Goal: Task Accomplishment & Management: Manage account settings

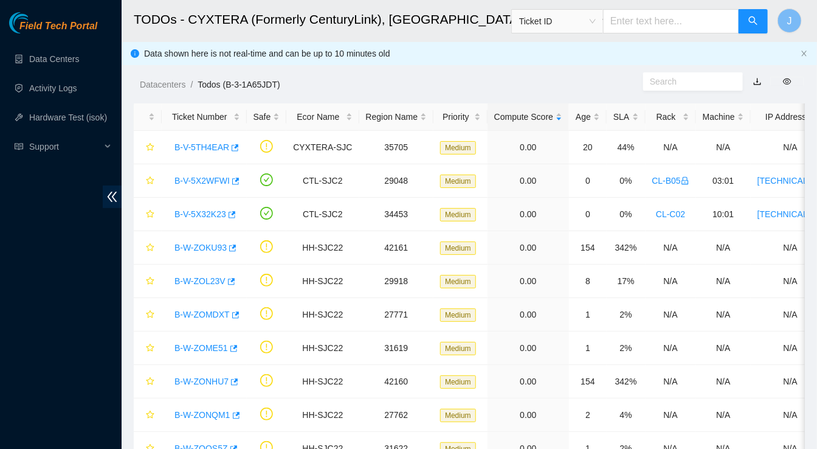
scroll to position [285, 0]
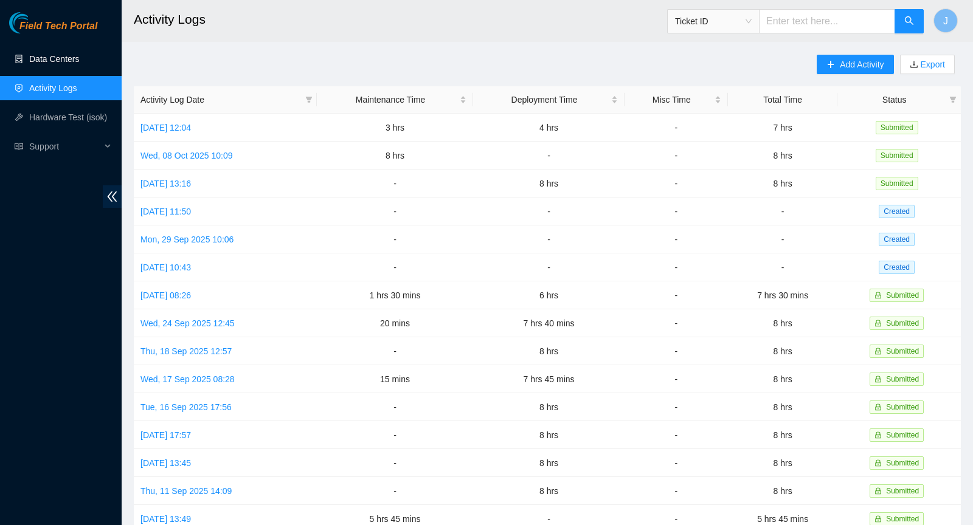
click at [67, 64] on link "Data Centers" at bounding box center [54, 59] width 50 height 10
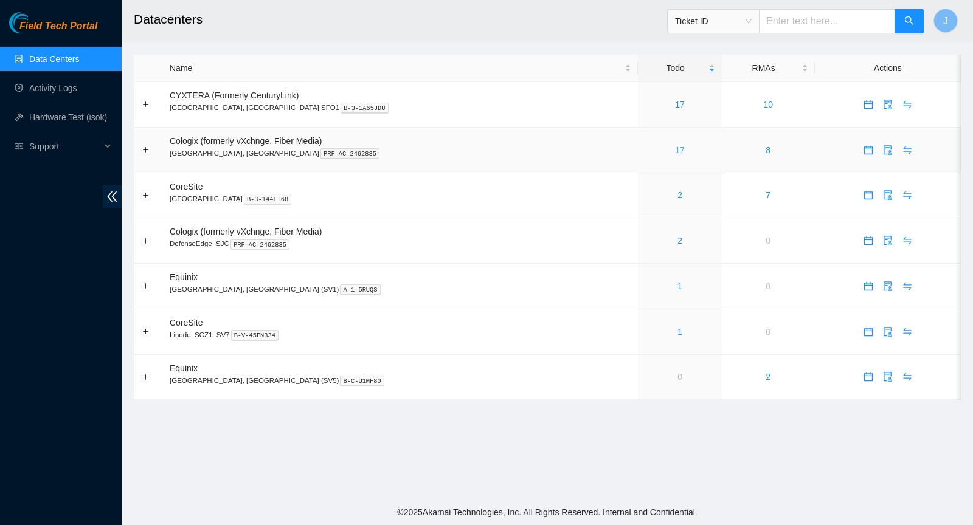
click at [675, 148] on link "17" at bounding box center [680, 150] width 10 height 10
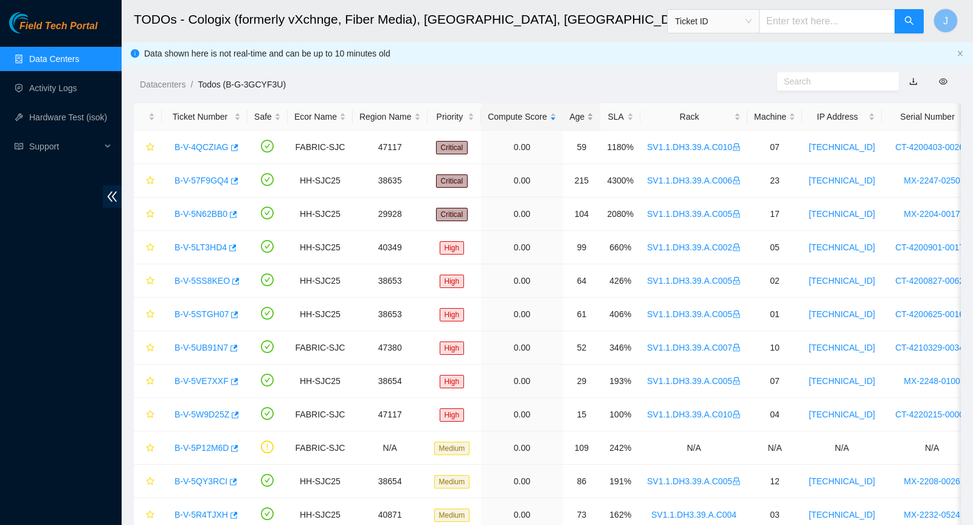
click at [584, 123] on div "Age" at bounding box center [582, 116] width 24 height 13
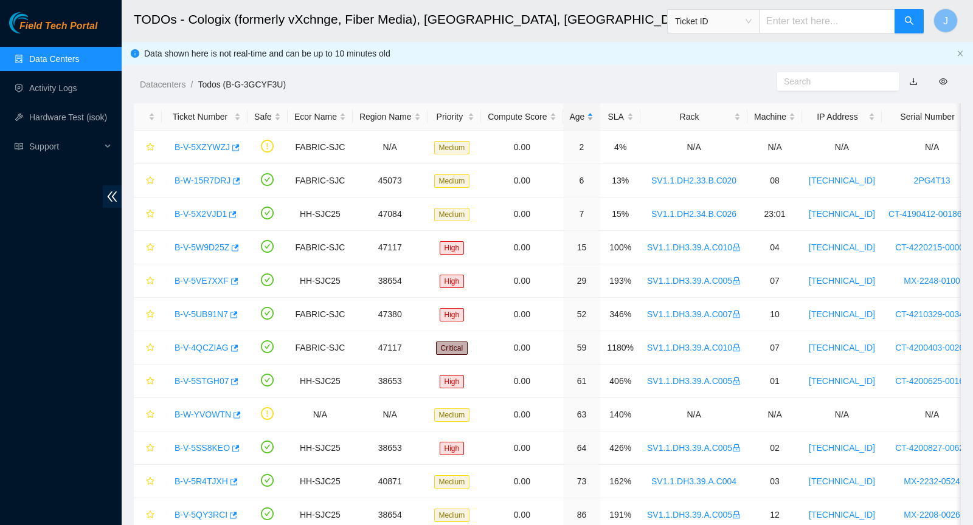
click at [584, 123] on div "Age" at bounding box center [582, 116] width 24 height 13
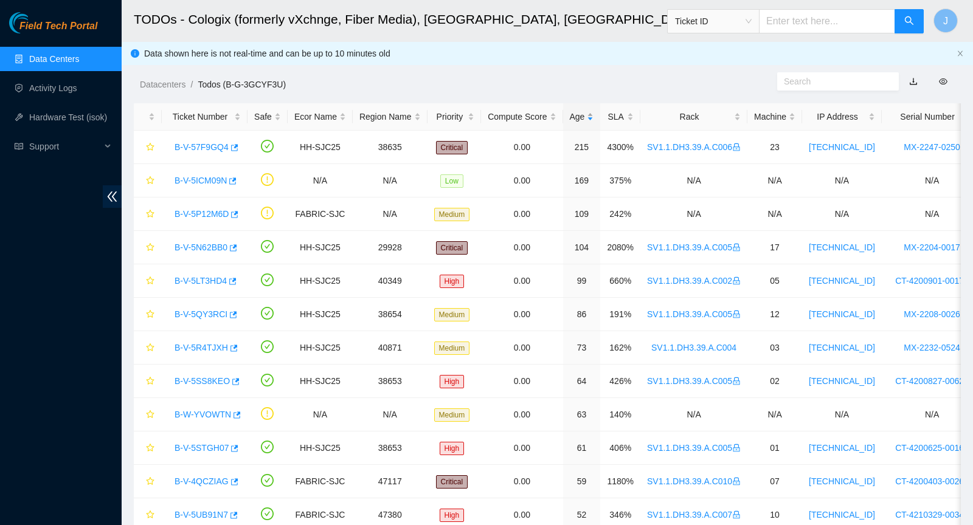
click at [584, 123] on div "Age" at bounding box center [582, 116] width 24 height 13
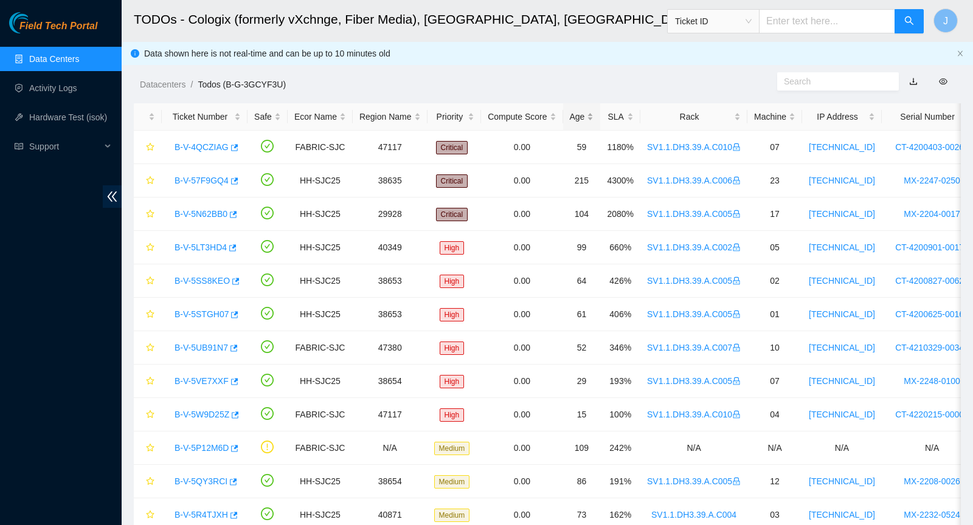
click at [588, 123] on div "Age" at bounding box center [582, 116] width 24 height 13
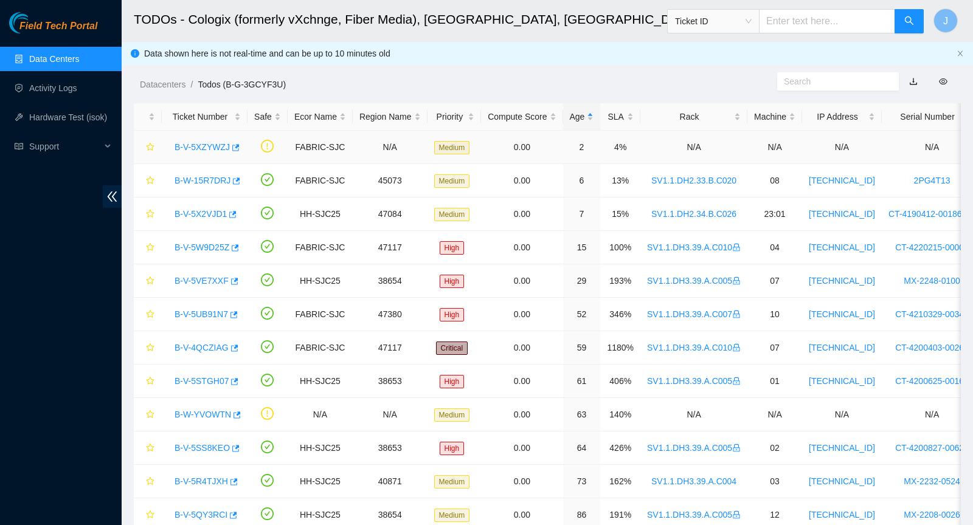
click at [209, 146] on link "B-V-5XZYWZJ" at bounding box center [201, 147] width 55 height 10
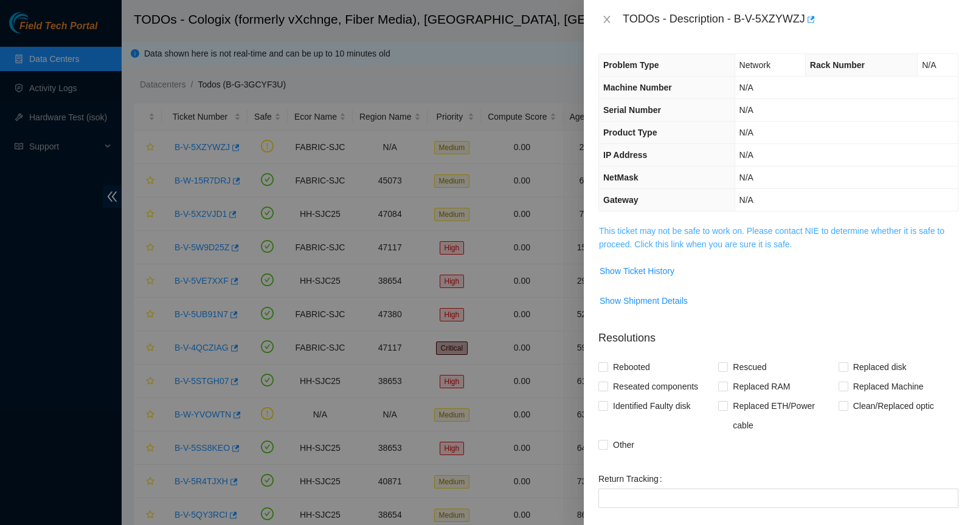
click at [736, 246] on link "This ticket may not be safe to work on. Please contact NIE to determine whether…" at bounding box center [771, 237] width 345 height 23
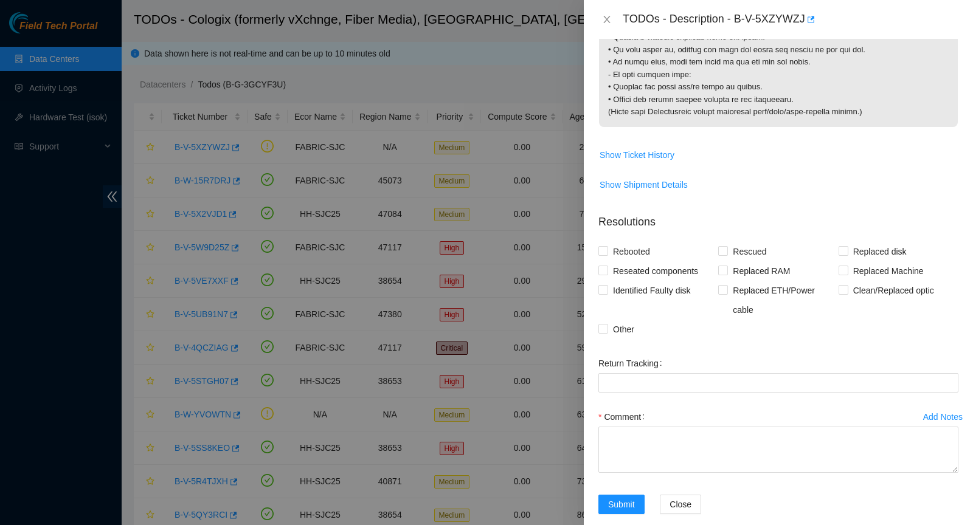
scroll to position [1330, 0]
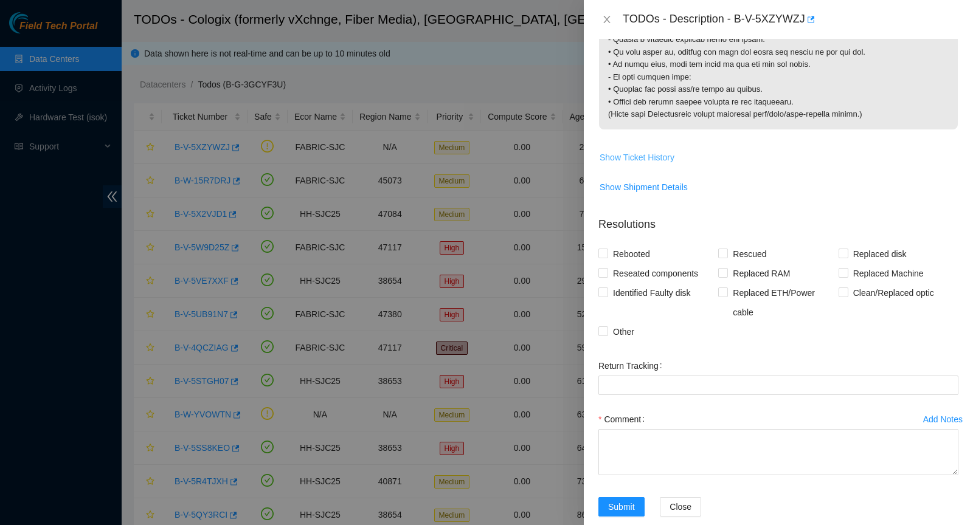
click at [608, 164] on span "Show Ticket History" at bounding box center [636, 157] width 75 height 13
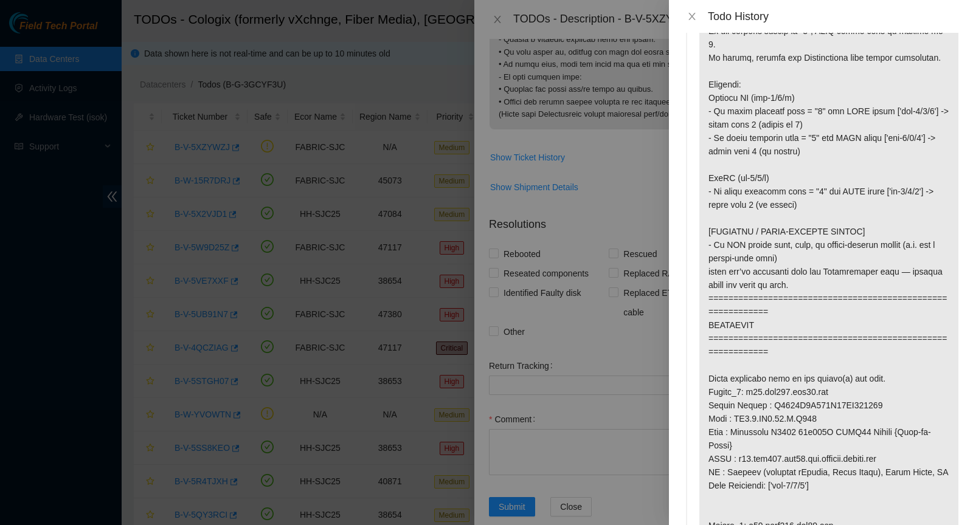
scroll to position [0, 0]
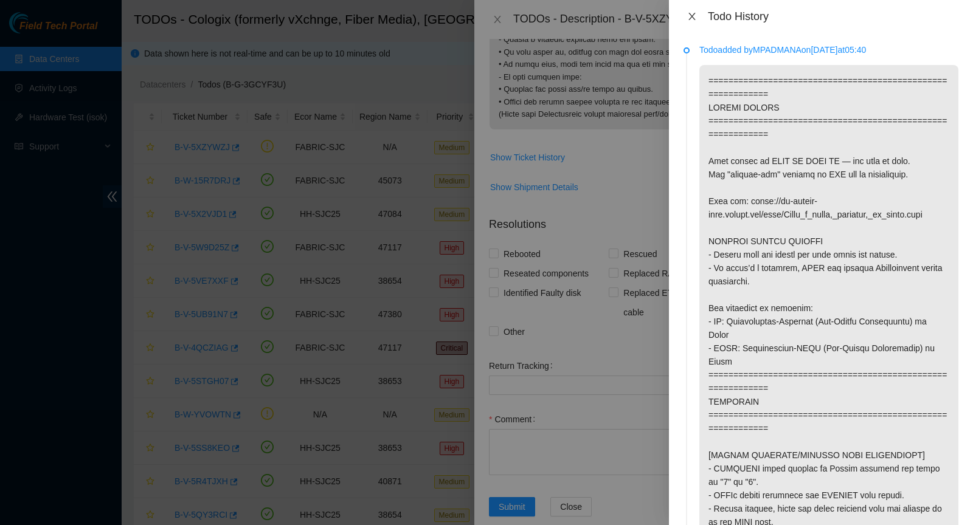
click at [695, 13] on icon "close" at bounding box center [692, 17] width 10 height 10
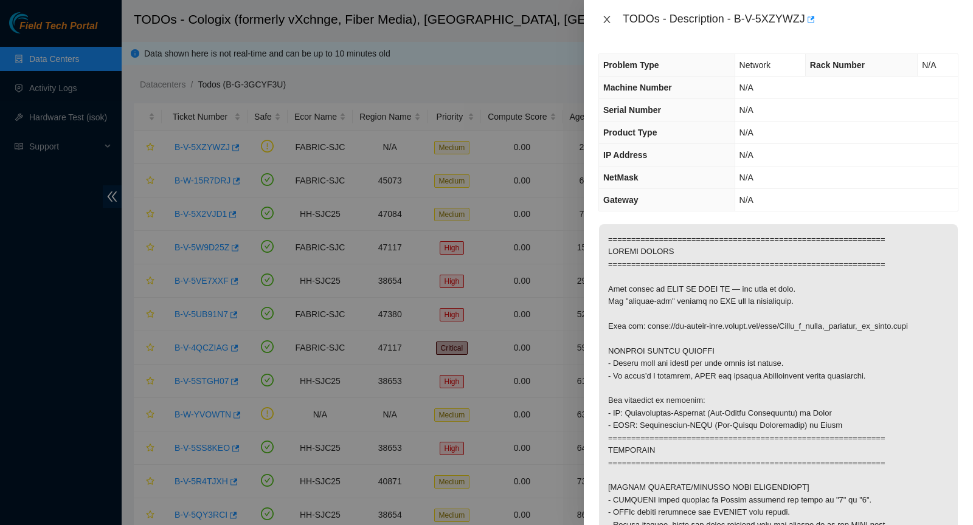
click at [605, 21] on icon "close" at bounding box center [607, 20] width 10 height 10
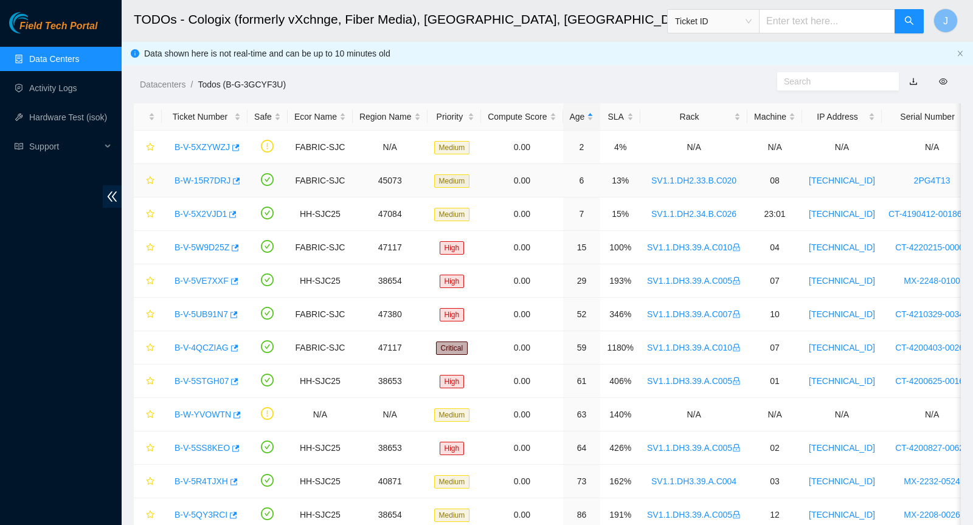
click at [215, 177] on link "B-W-15R7DRJ" at bounding box center [202, 181] width 56 height 10
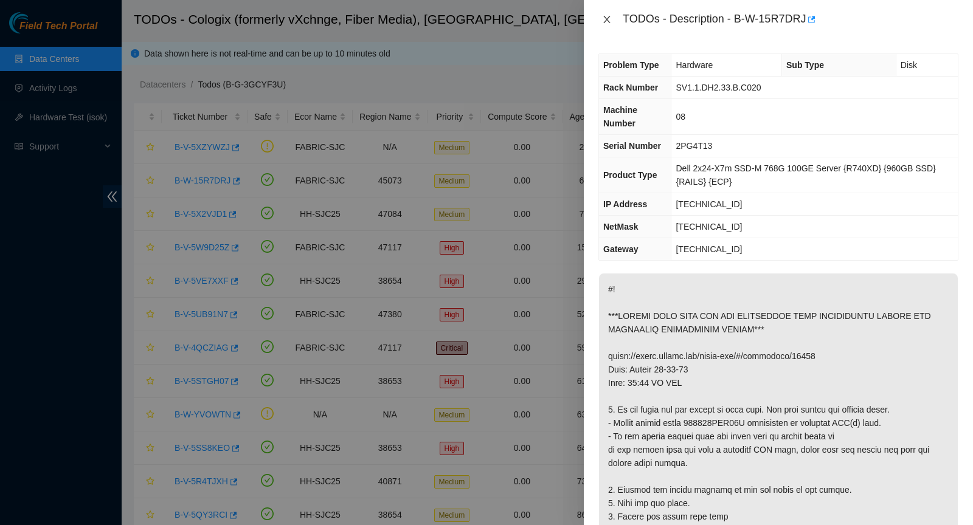
click at [607, 18] on icon "close" at bounding box center [606, 19] width 7 height 7
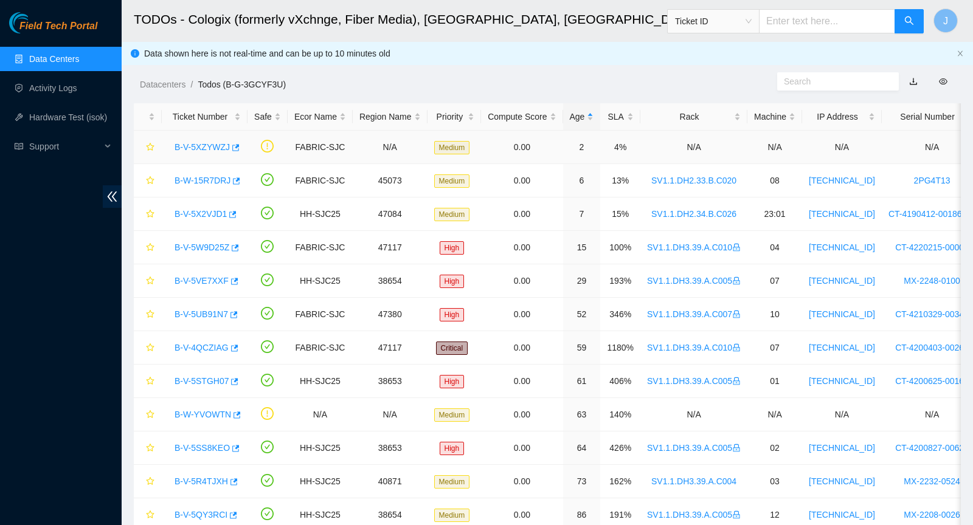
click at [183, 147] on link "B-V-5XZYWZJ" at bounding box center [201, 147] width 55 height 10
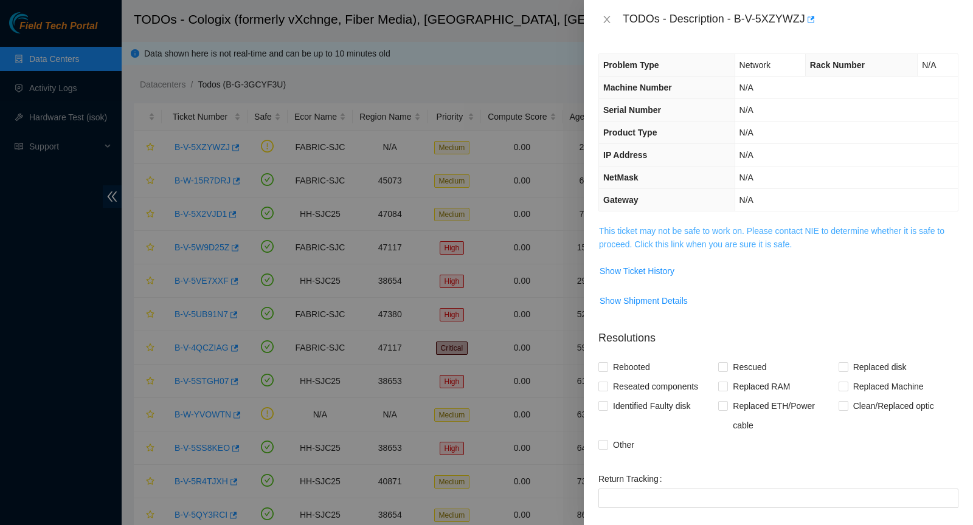
click at [798, 233] on link "This ticket may not be safe to work on. Please contact NIE to determine whether…" at bounding box center [771, 237] width 345 height 23
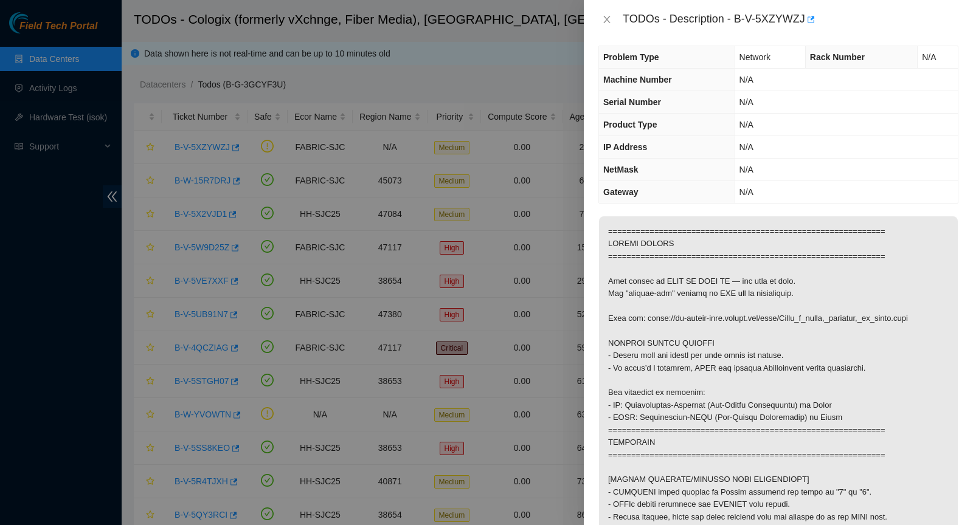
scroll to position [13, 0]
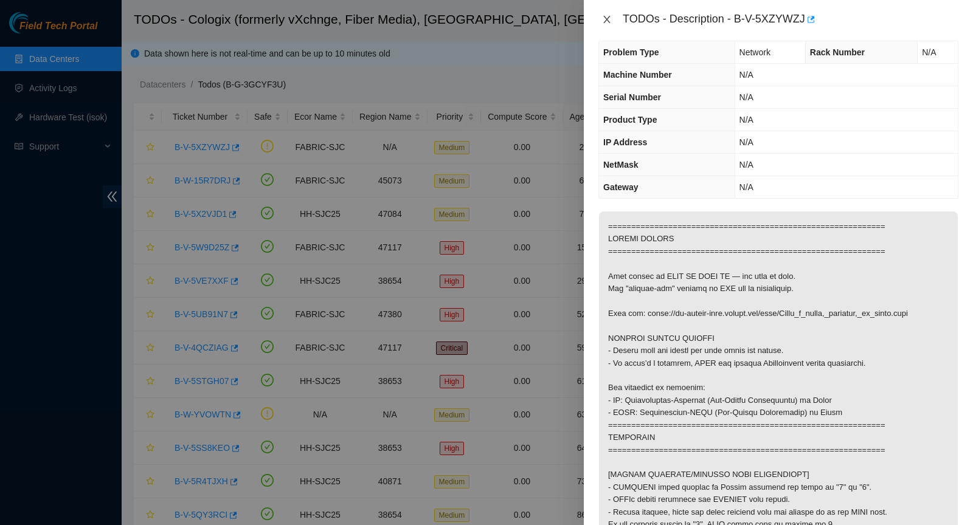
click at [604, 19] on icon "close" at bounding box center [607, 20] width 10 height 10
